Goal: Register for event/course

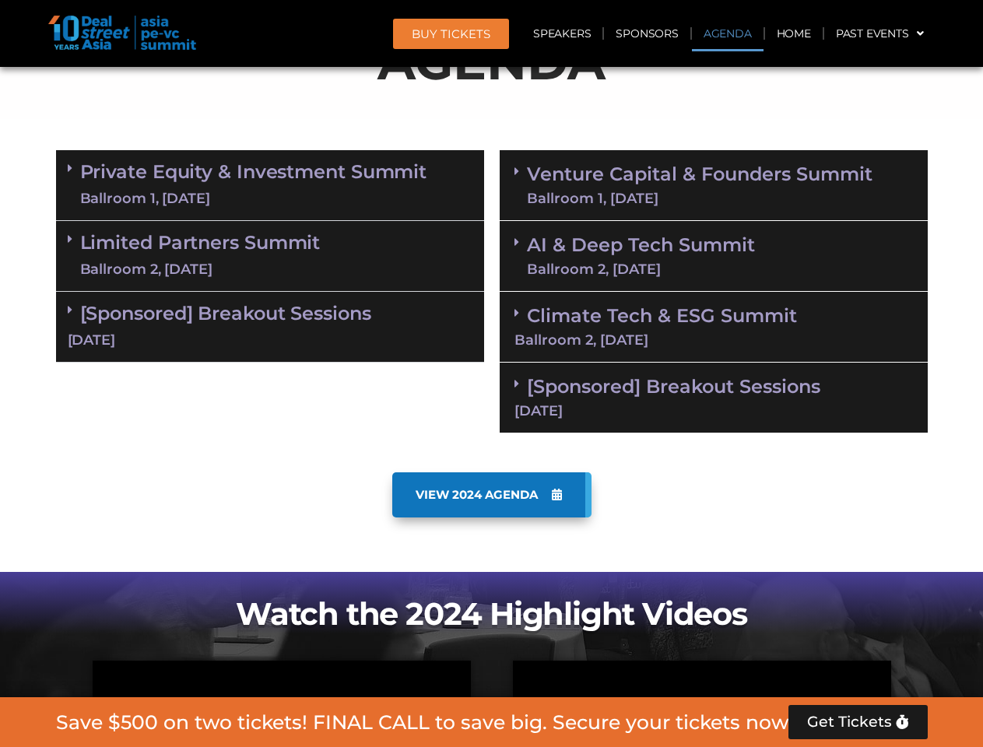
scroll to position [964, 0]
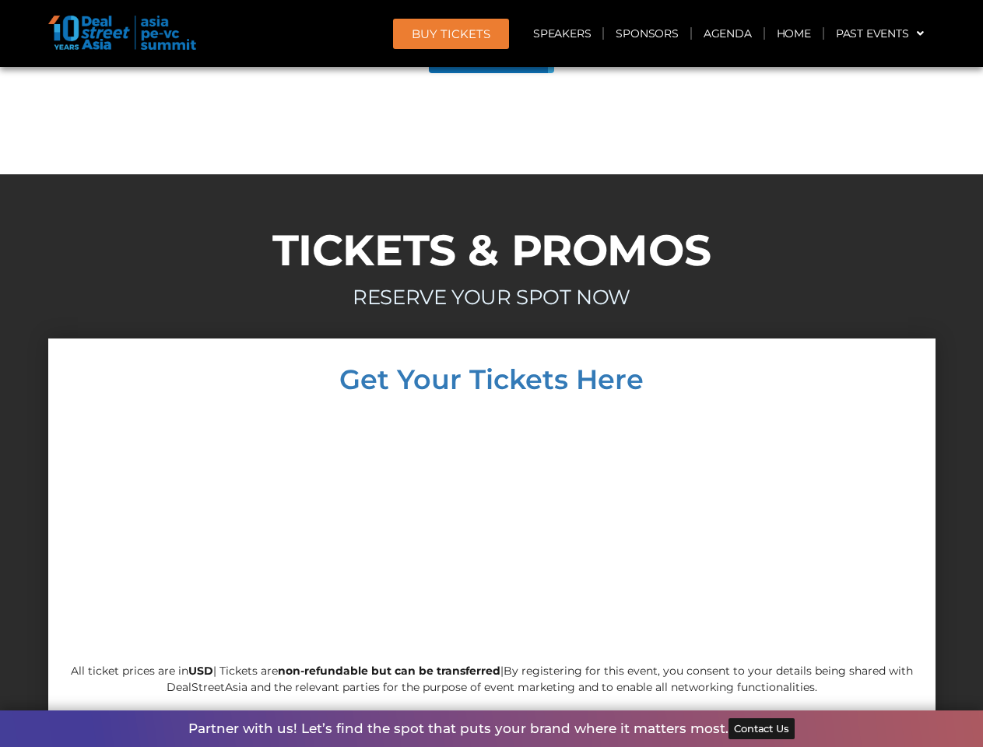
scroll to position [8821, 0]
